Goal: Task Accomplishment & Management: Manage account settings

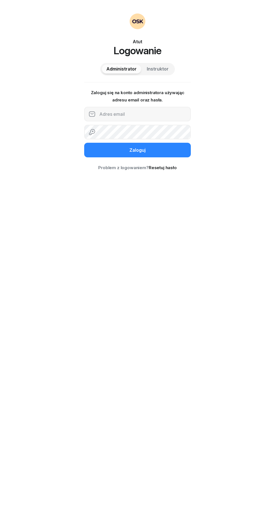
click at [168, 70] on span "Instruktor" at bounding box center [158, 68] width 22 height 7
click at [133, 114] on input "text" at bounding box center [137, 114] width 107 height 15
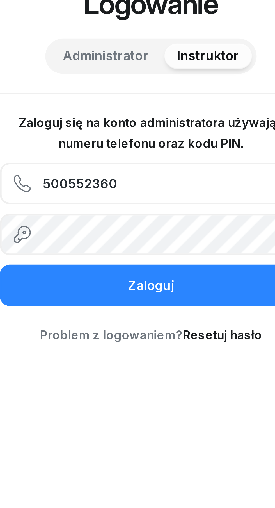
type input "500552360"
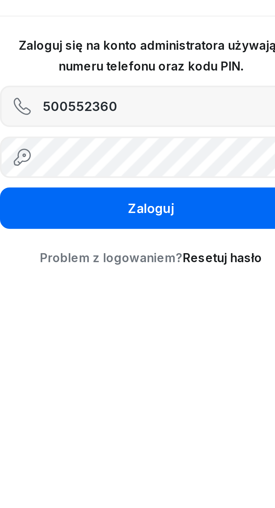
click at [144, 153] on div "Zaloguj" at bounding box center [137, 150] width 16 height 7
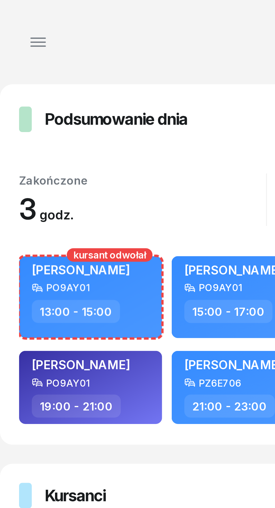
click at [12, 17] on icon "button" at bounding box center [13, 15] width 7 height 7
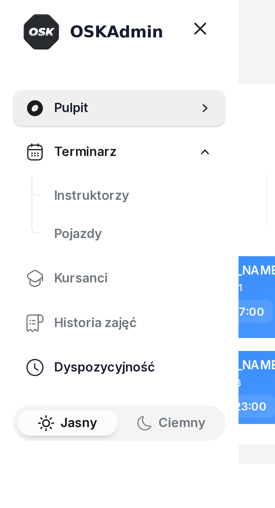
click at [42, 130] on span "Dyspozycyjność" at bounding box center [47, 129] width 56 height 7
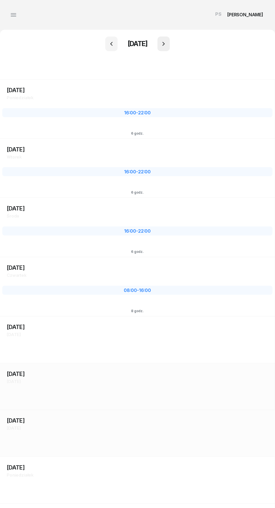
click at [167, 44] on icon "button" at bounding box center [163, 43] width 7 height 7
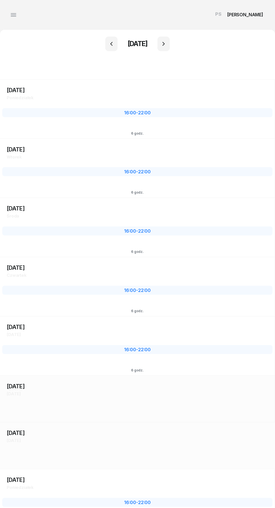
click at [140, 257] on div "[DATE] Śr [DATE] 3 16:00 - 22:00 6 godz." at bounding box center [137, 286] width 275 height 59
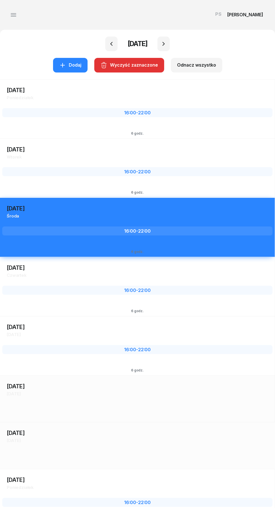
click at [136, 276] on div "Cz [DATE]" at bounding box center [137, 274] width 261 height 7
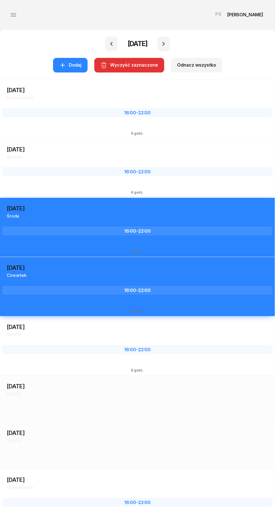
click at [157, 283] on div "[DATE] Cz [DATE] 4 16:00 - 22:00 6 godz." at bounding box center [137, 286] width 275 height 59
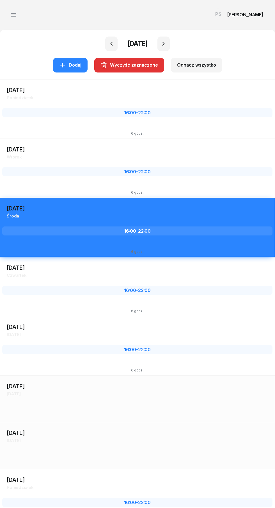
click at [179, 222] on div "[DATE] Śr [DATE] 3 16:00 - 22:00 6 godz." at bounding box center [137, 226] width 275 height 59
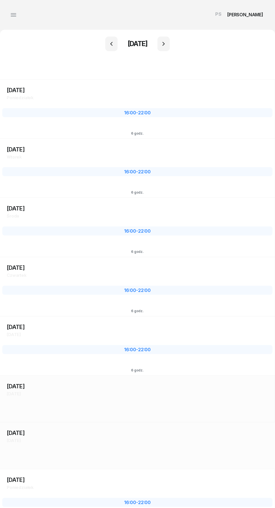
click at [139, 316] on div "[DATE] Cz [DATE] 4 16:00 - 22:00 6 godz." at bounding box center [137, 345] width 275 height 59
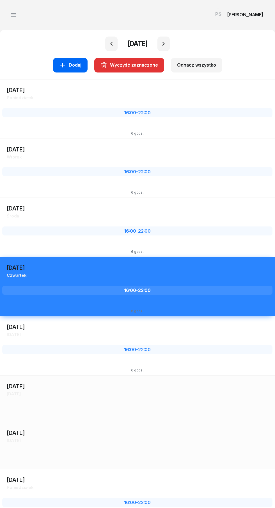
click at [70, 65] on div "Dodaj" at bounding box center [70, 64] width 22 height 7
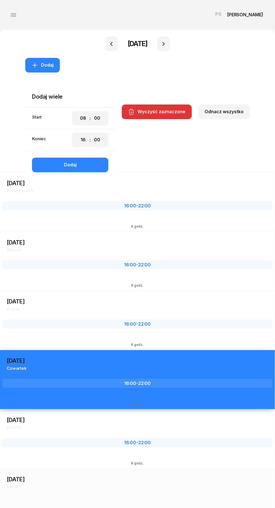
click at [83, 117] on select "00 01 02 03 04 05 06 07 08 09 10 11 12 13 14 15 16 17 18 19 20 21 22 23" at bounding box center [83, 118] width 11 height 12
select select "12"
click at [79, 112] on select "00 01 02 03 04 05 06 07 08 09 10 11 12 13 14 15 16 17 18 19 20 21 22 23" at bounding box center [83, 118] width 11 height 12
click at [83, 142] on select "00 01 02 03 04 05 06 07 08 09 10 11 12 13 14 15 16 17 18 19 20 21 22 23" at bounding box center [83, 140] width 11 height 12
click at [79, 134] on select "00 01 02 03 04 05 06 07 08 09 10 11 12 13 14 15 16 17 18 19 20 21 22 23" at bounding box center [83, 140] width 11 height 12
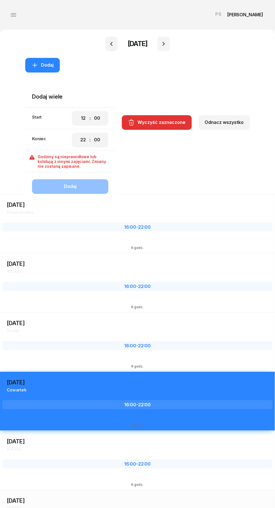
click at [84, 140] on select "00 01 02 03 04 05 06 07 08 09 10 11 12 13 14 15 16 17 18 19 20 21 22 23" at bounding box center [83, 140] width 11 height 12
select select "16"
click at [79, 134] on select "00 01 02 03 04 05 06 07 08 09 10 11 12 13 14 15 16 17 18 19 20 21 22 23" at bounding box center [83, 140] width 11 height 12
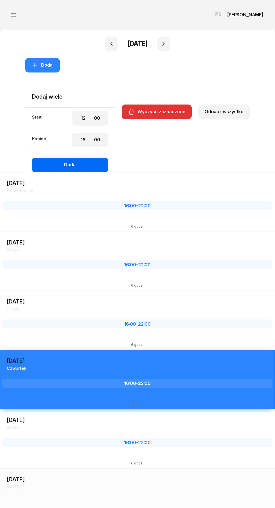
click at [81, 167] on button "Dodaj" at bounding box center [70, 164] width 76 height 15
